Goal: Information Seeking & Learning: Learn about a topic

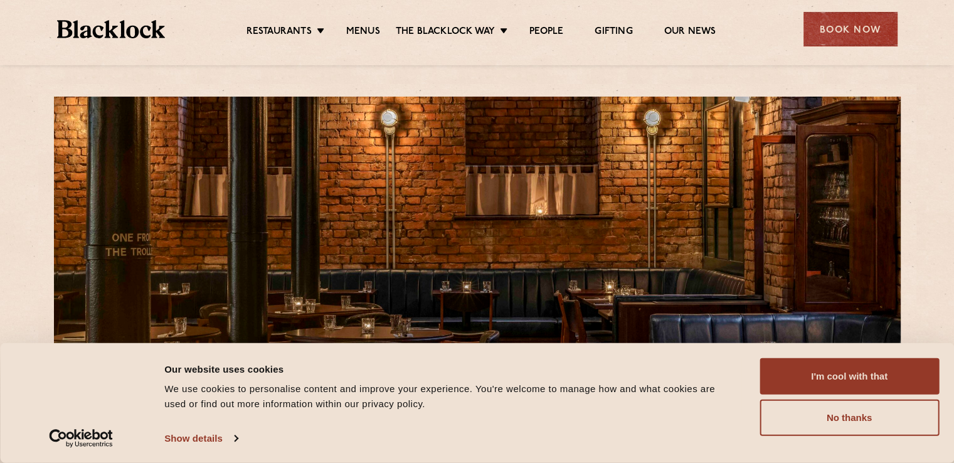
scroll to position [63, 0]
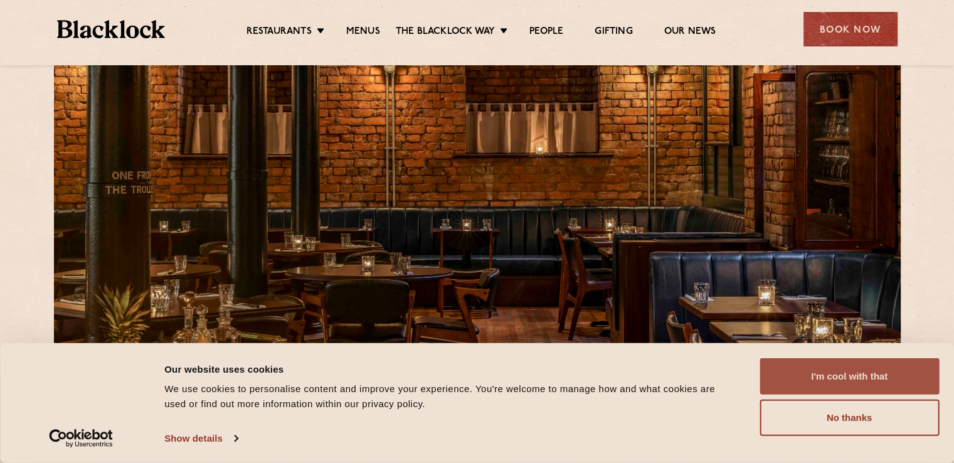
click at [814, 381] on button "I'm cool with that" at bounding box center [849, 376] width 179 height 36
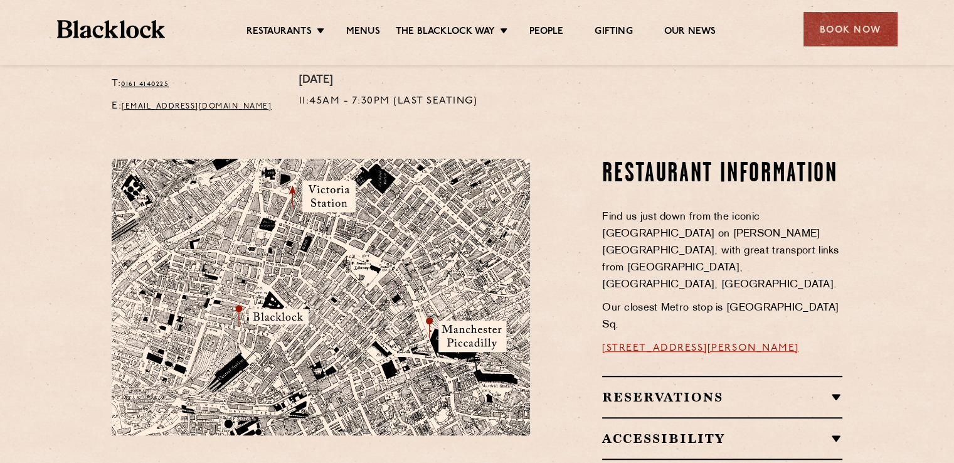
scroll to position [565, 0]
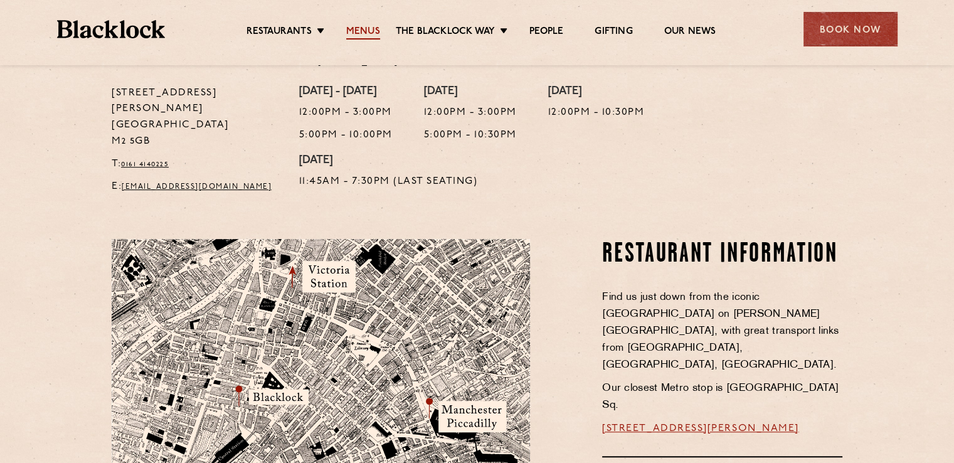
click at [371, 31] on link "Menus" at bounding box center [363, 33] width 34 height 14
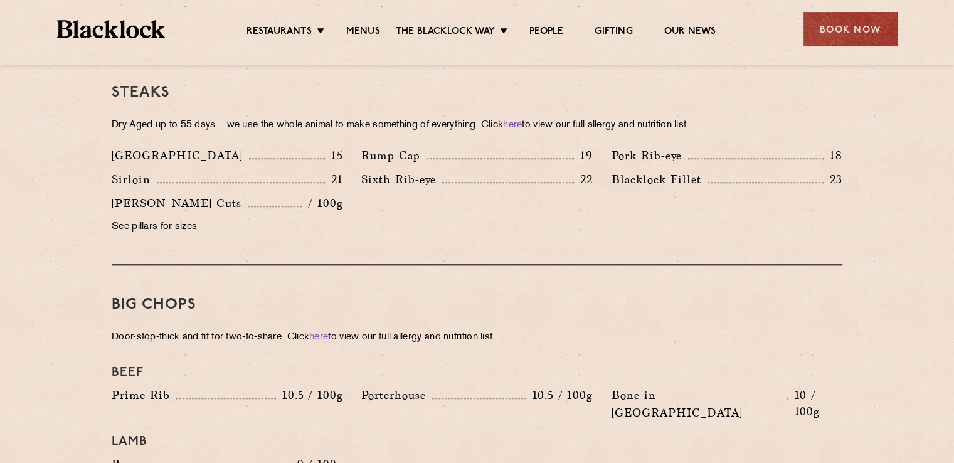
scroll to position [1129, 0]
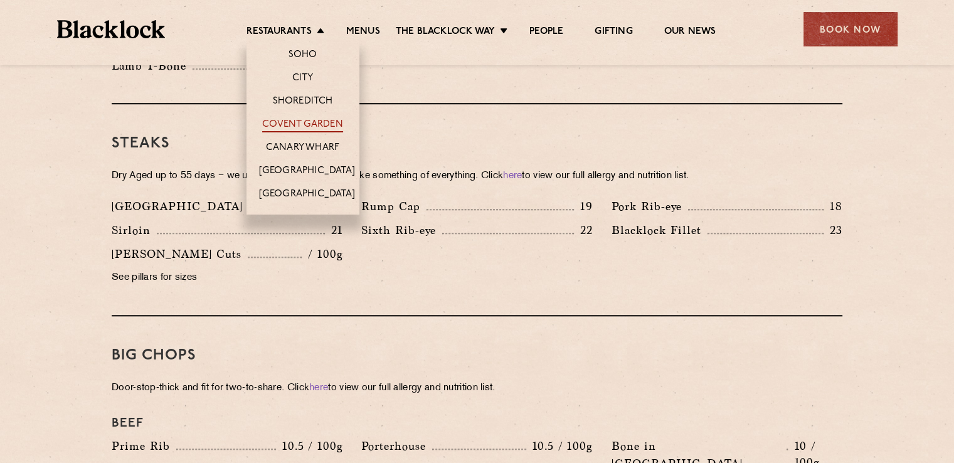
click at [290, 125] on link "Covent Garden" at bounding box center [302, 126] width 81 height 14
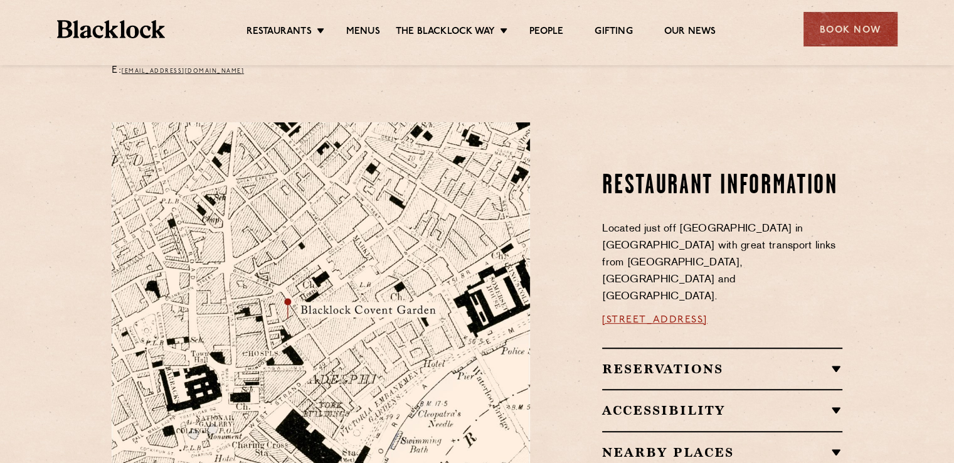
scroll to position [595, 0]
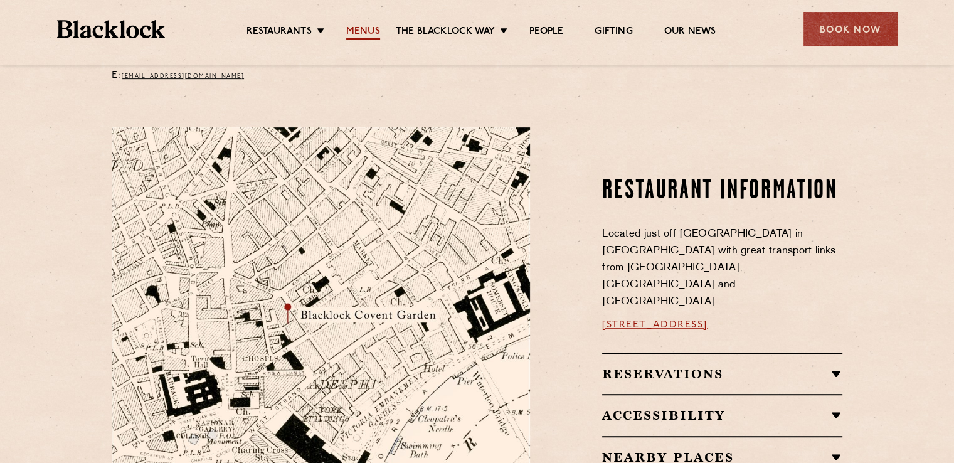
click at [364, 33] on link "Menus" at bounding box center [363, 33] width 34 height 14
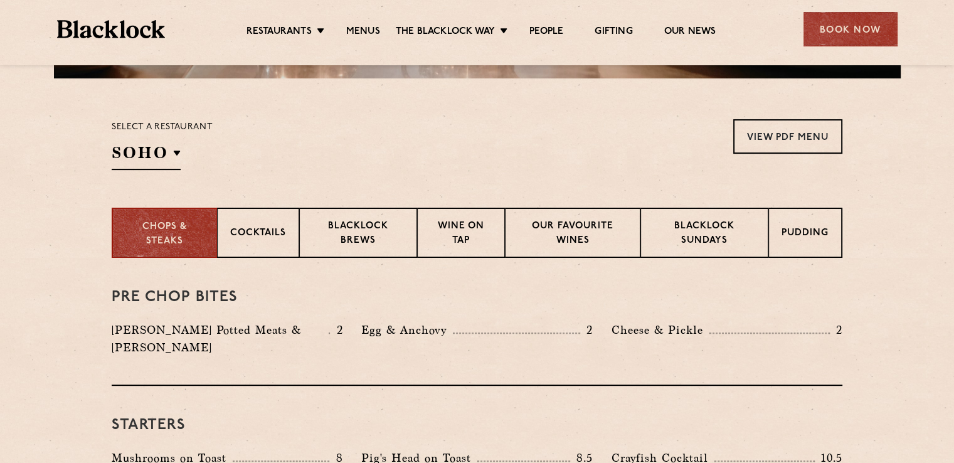
scroll to position [376, 0]
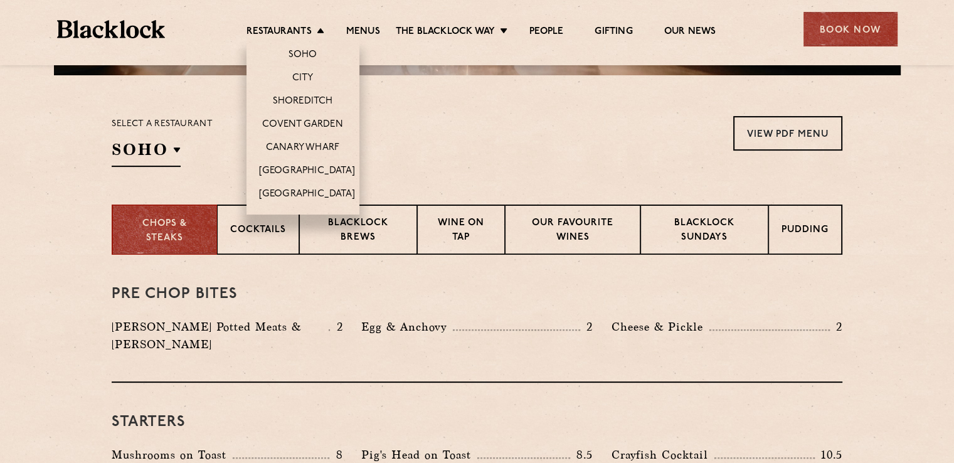
click at [316, 26] on li "Restaurants [GEOGRAPHIC_DATA] [GEOGRAPHIC_DATA] [GEOGRAPHIC_DATA] [GEOGRAPHIC_D…" at bounding box center [289, 33] width 84 height 14
click at [316, 26] on li "Restaurants Soho City Shoreditch Covent Garden Canary Wharf Manchester Birmingh…" at bounding box center [289, 33] width 84 height 14
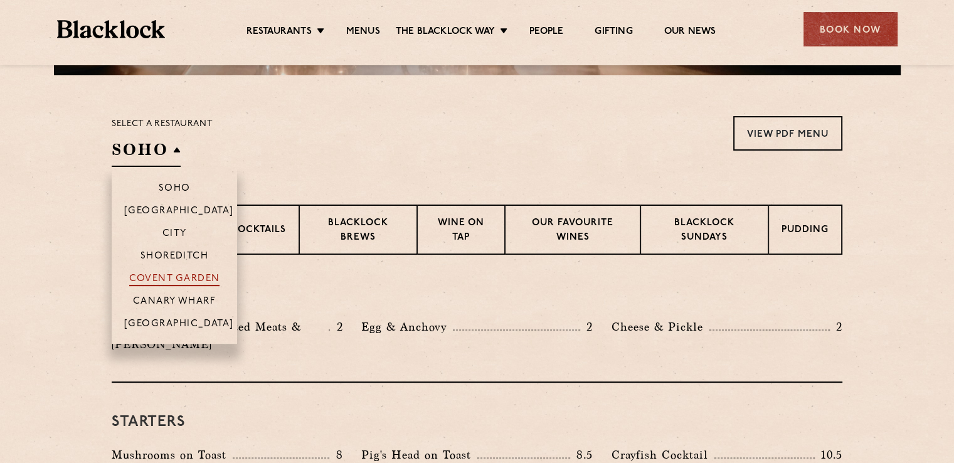
click at [159, 284] on p "Covent Garden" at bounding box center [174, 280] width 91 height 13
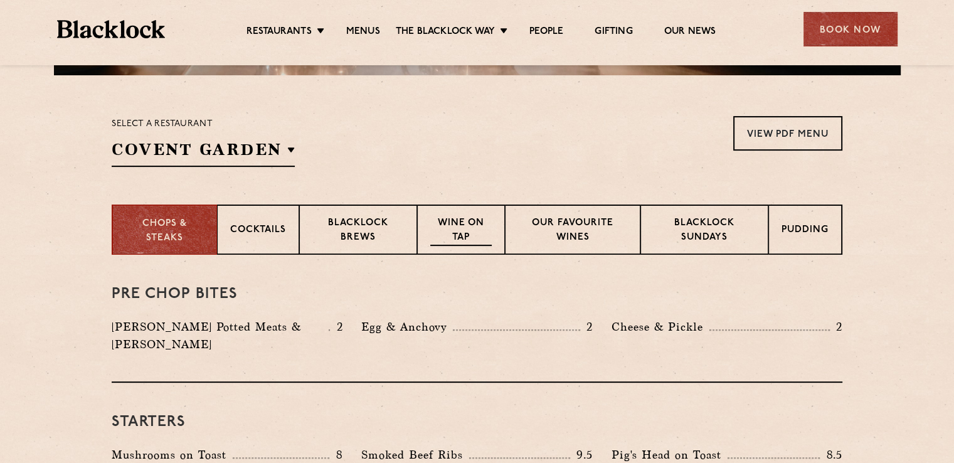
click at [469, 216] on p "Wine on Tap" at bounding box center [460, 230] width 61 height 29
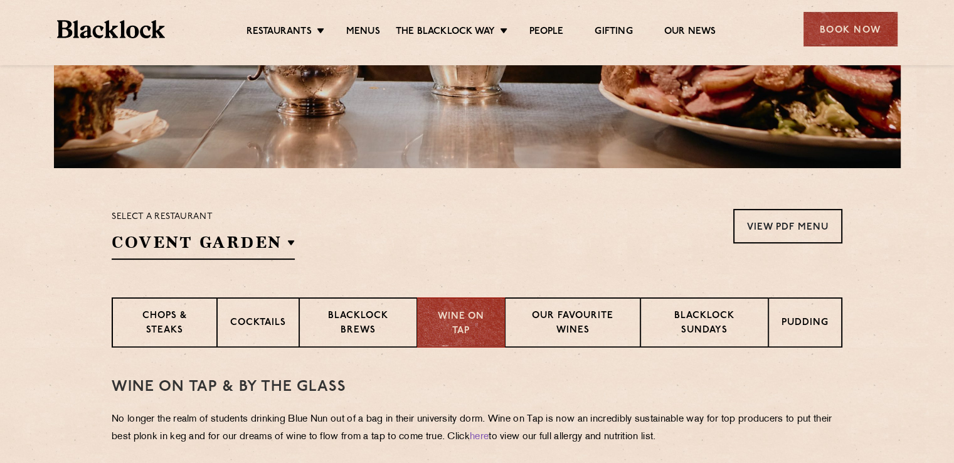
scroll to position [314, 0]
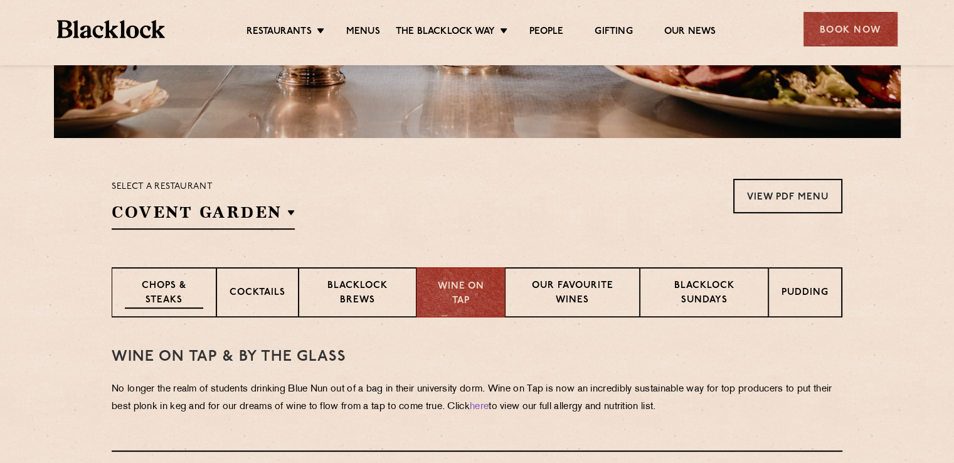
click at [179, 304] on p "Chops & Steaks" at bounding box center [164, 293] width 78 height 29
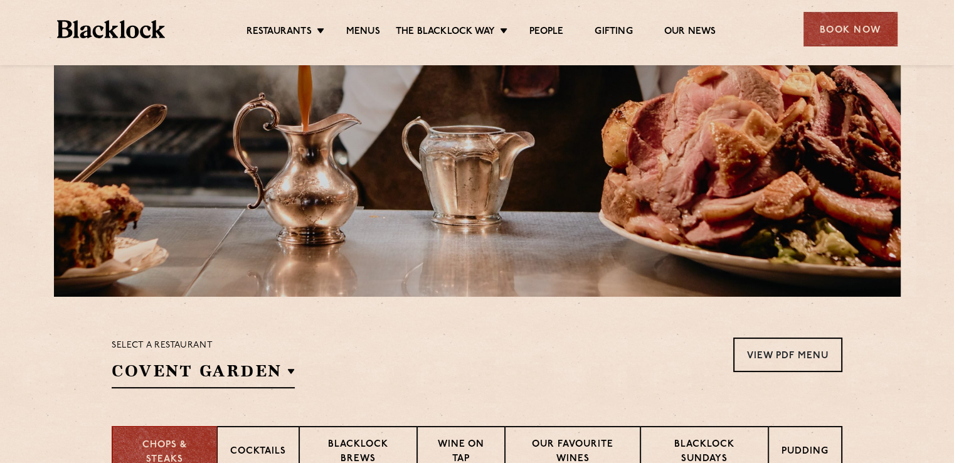
scroll to position [125, 0]
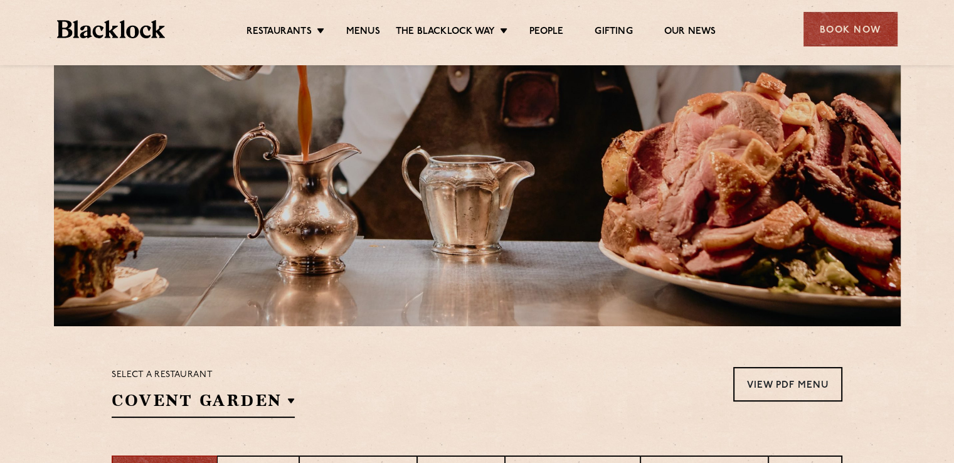
click at [565, 253] on div at bounding box center [477, 149] width 847 height 354
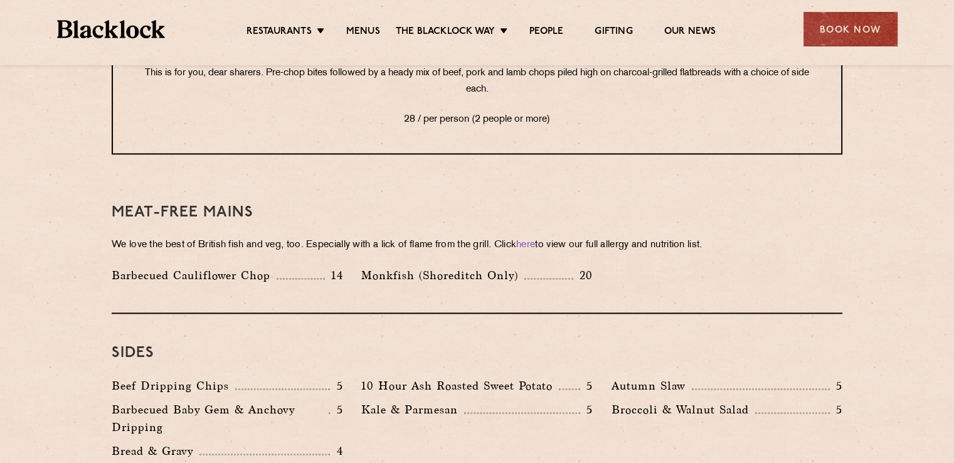
scroll to position [1699, 0]
